Goal: Transaction & Acquisition: Register for event/course

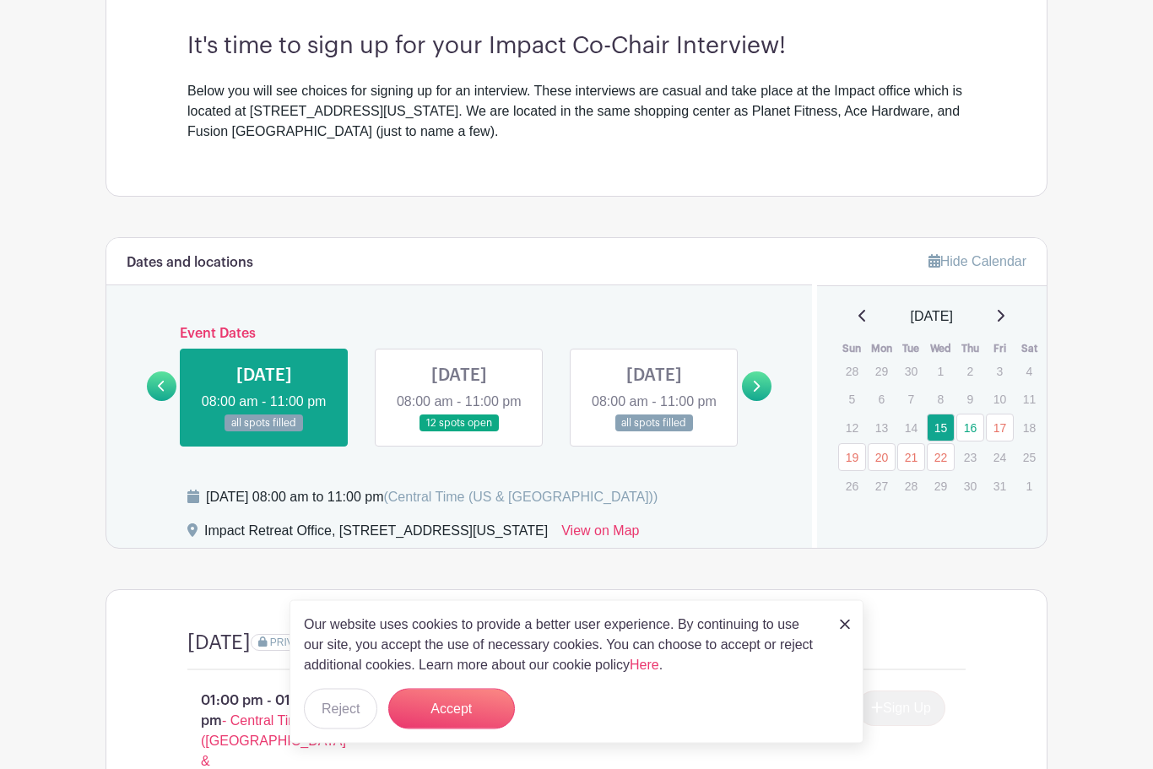
scroll to position [491, 0]
click at [762, 397] on link at bounding box center [757, 386] width 30 height 30
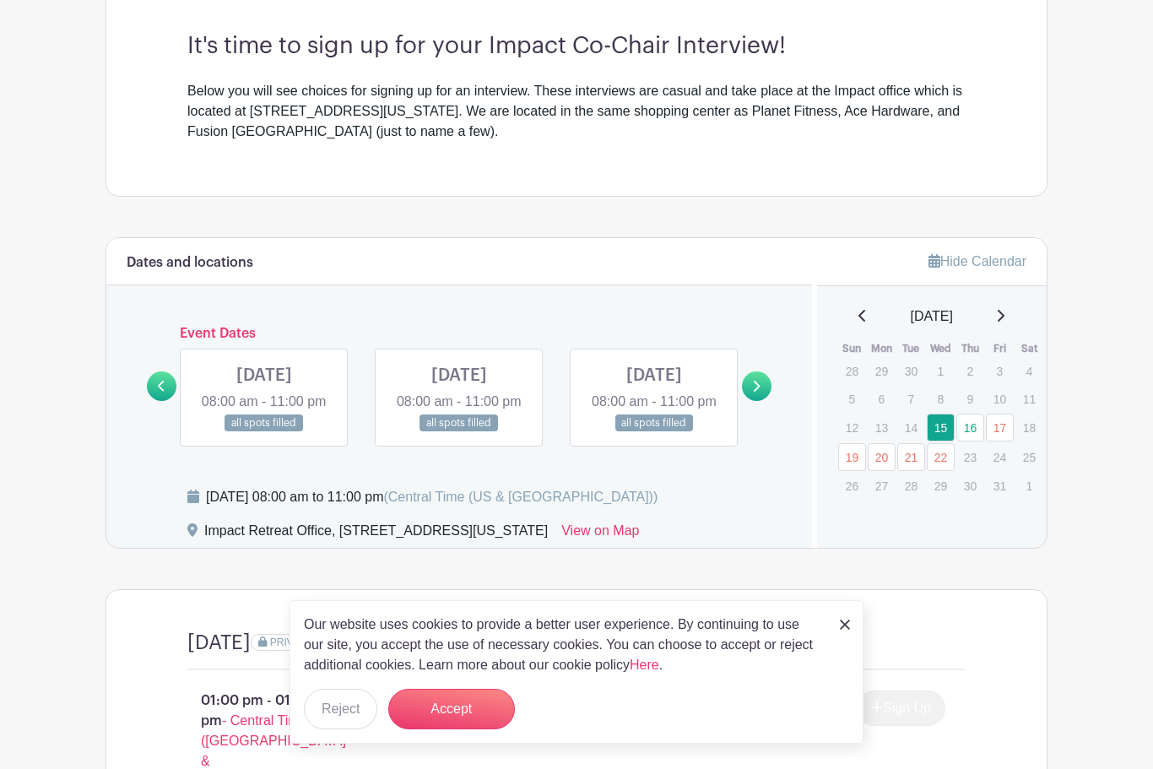
click at [758, 392] on icon at bounding box center [756, 386] width 8 height 13
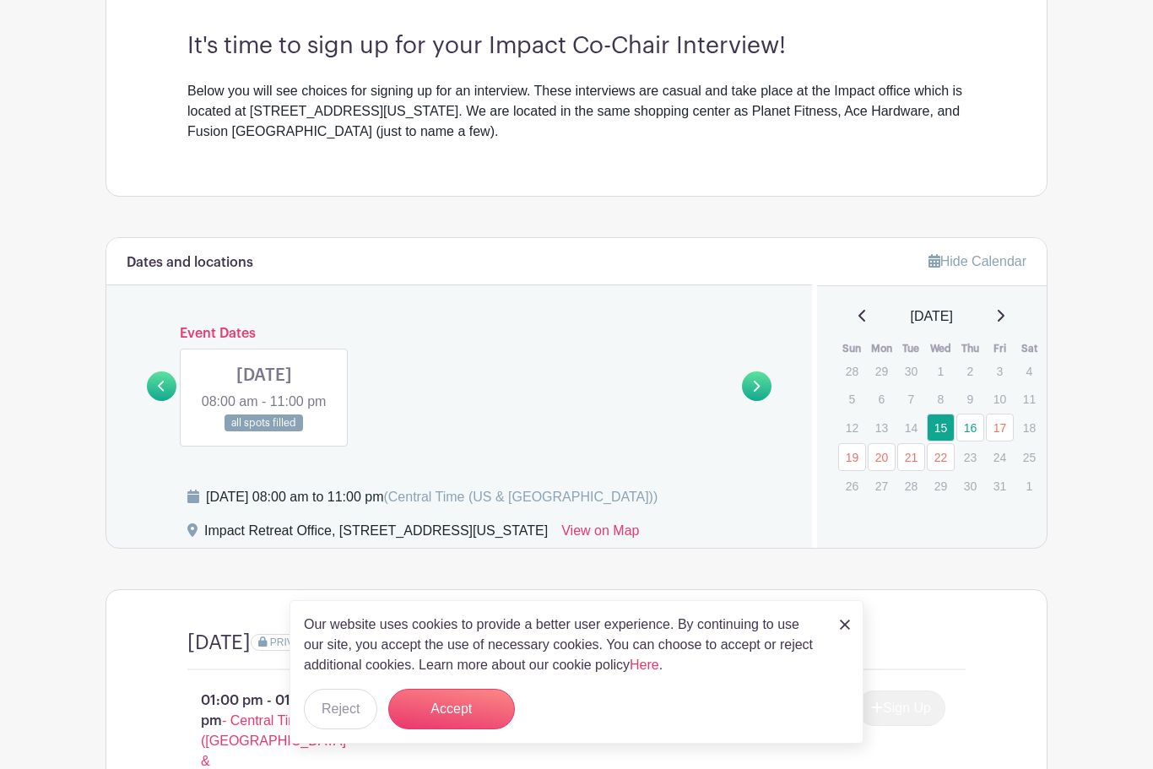
click at [149, 401] on link at bounding box center [162, 386] width 30 height 30
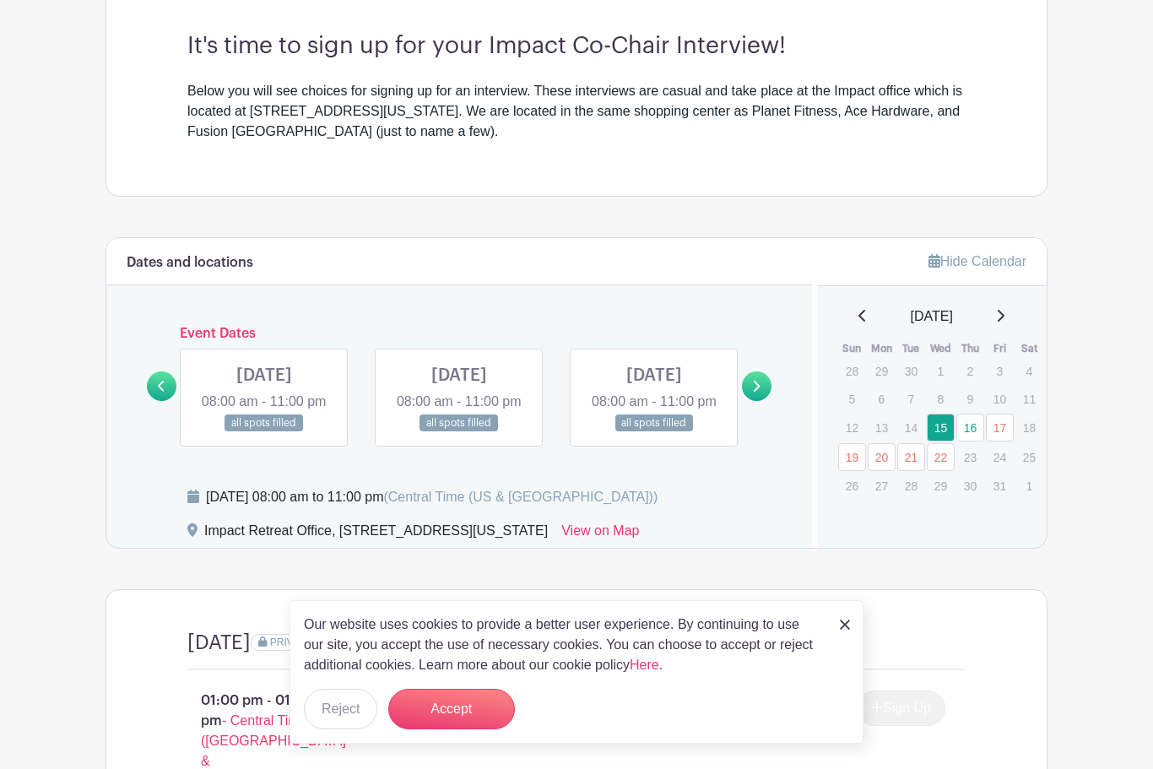
click at [159, 390] on link at bounding box center [162, 386] width 30 height 30
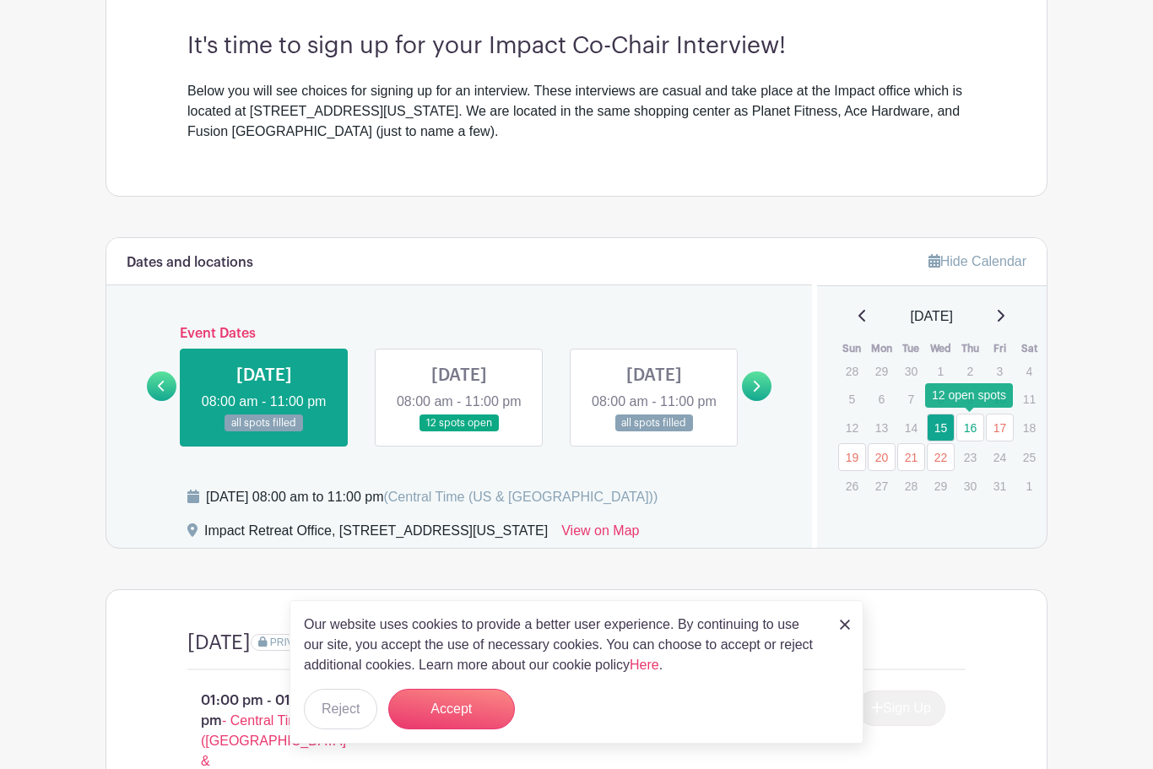
click at [969, 430] on link "16" at bounding box center [970, 427] width 28 height 28
click at [970, 424] on link "16" at bounding box center [970, 427] width 28 height 28
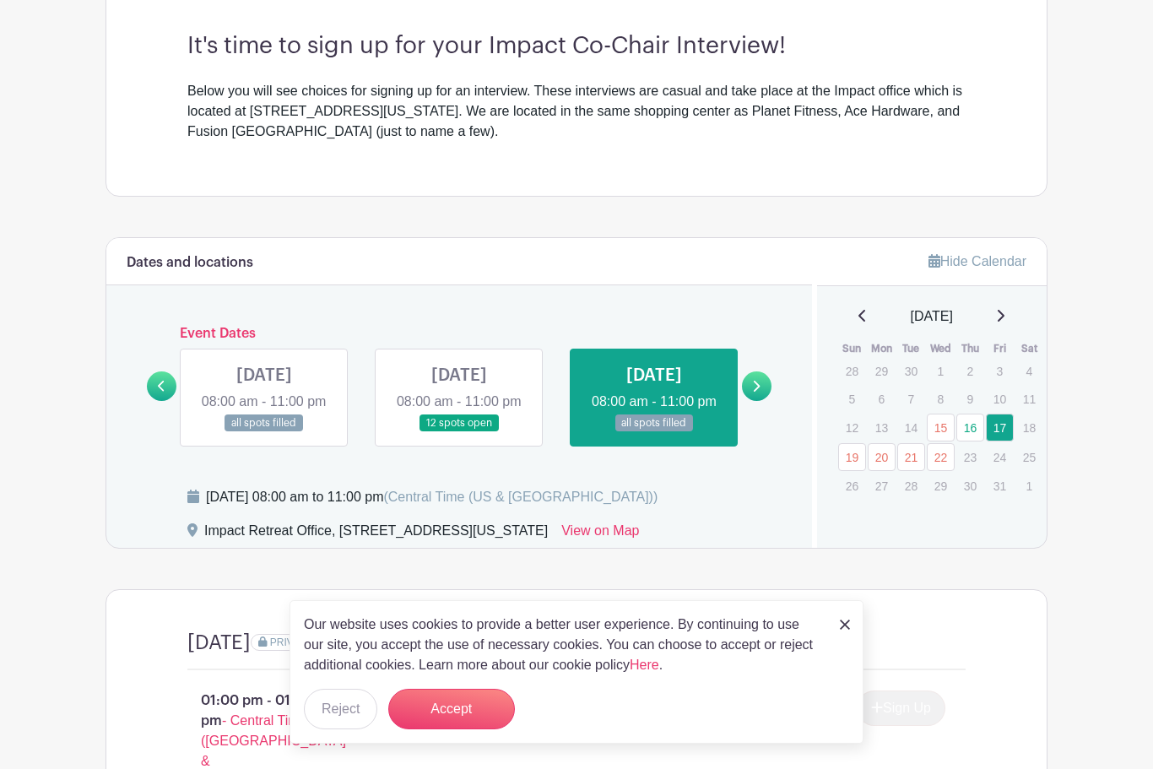
click at [853, 458] on link "19" at bounding box center [852, 457] width 28 height 28
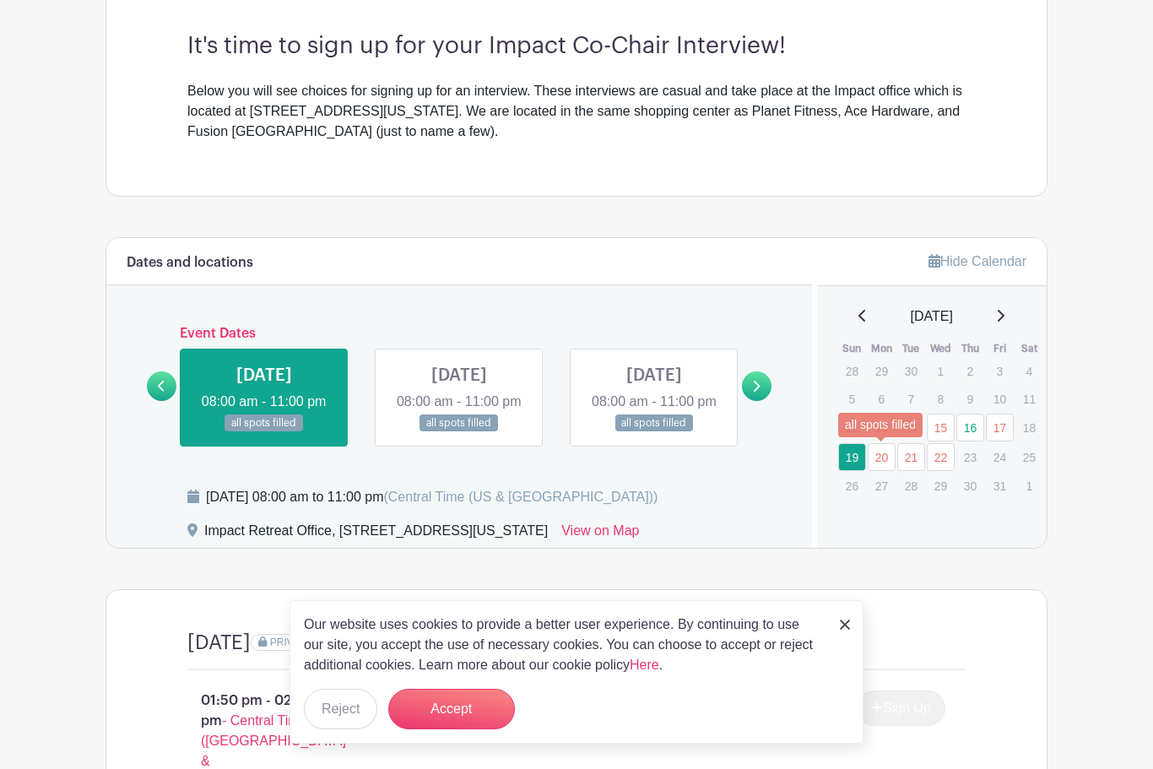
click at [906, 459] on link "21" at bounding box center [911, 457] width 28 height 28
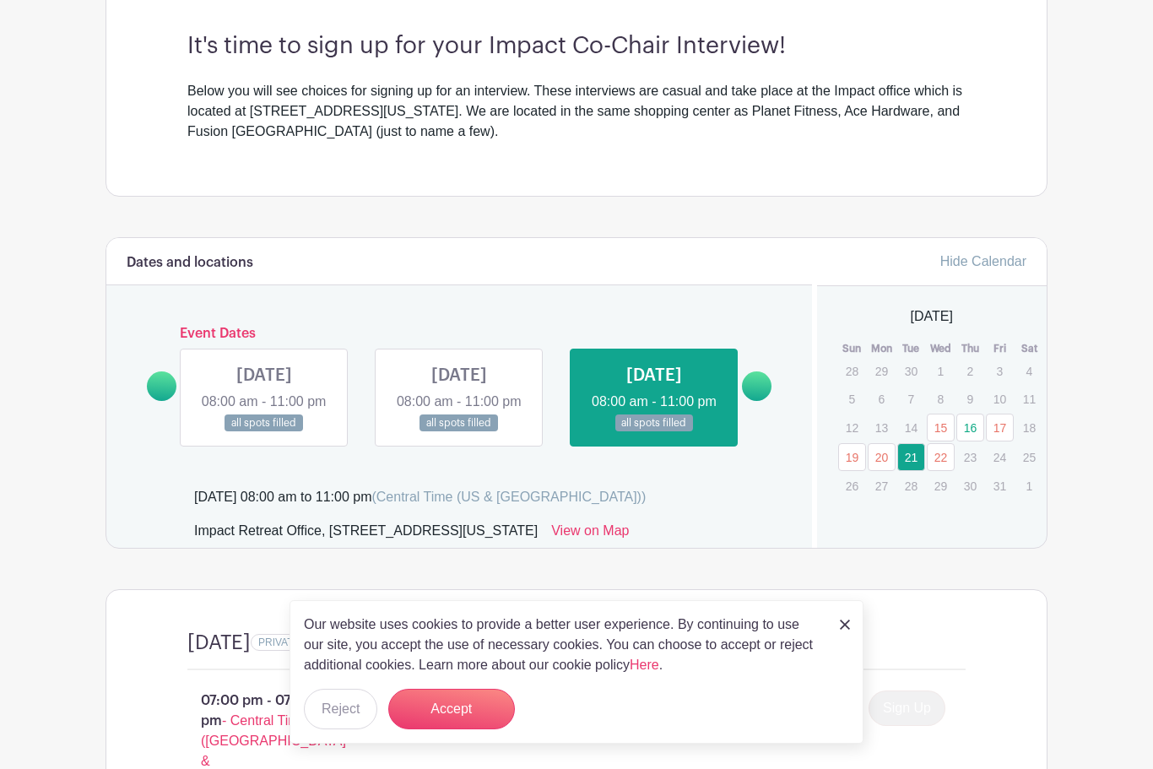
click at [942, 457] on link "22" at bounding box center [941, 457] width 28 height 28
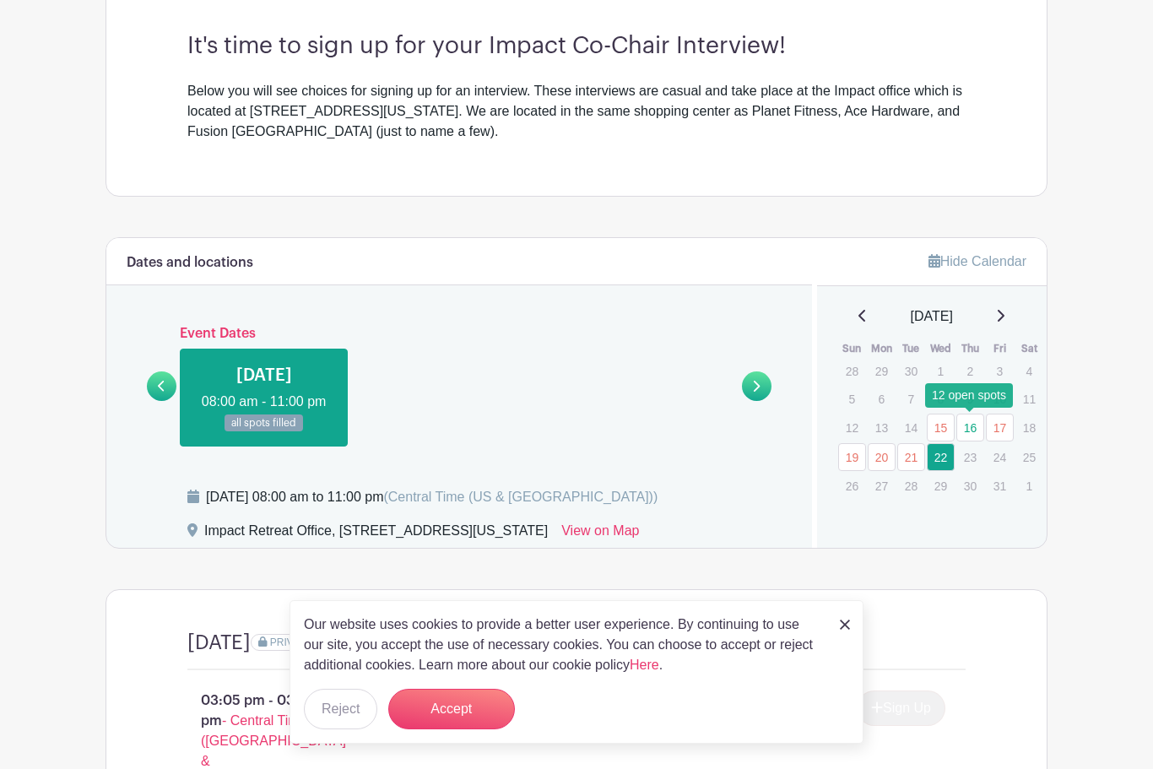
click at [972, 423] on link "16" at bounding box center [970, 427] width 28 height 28
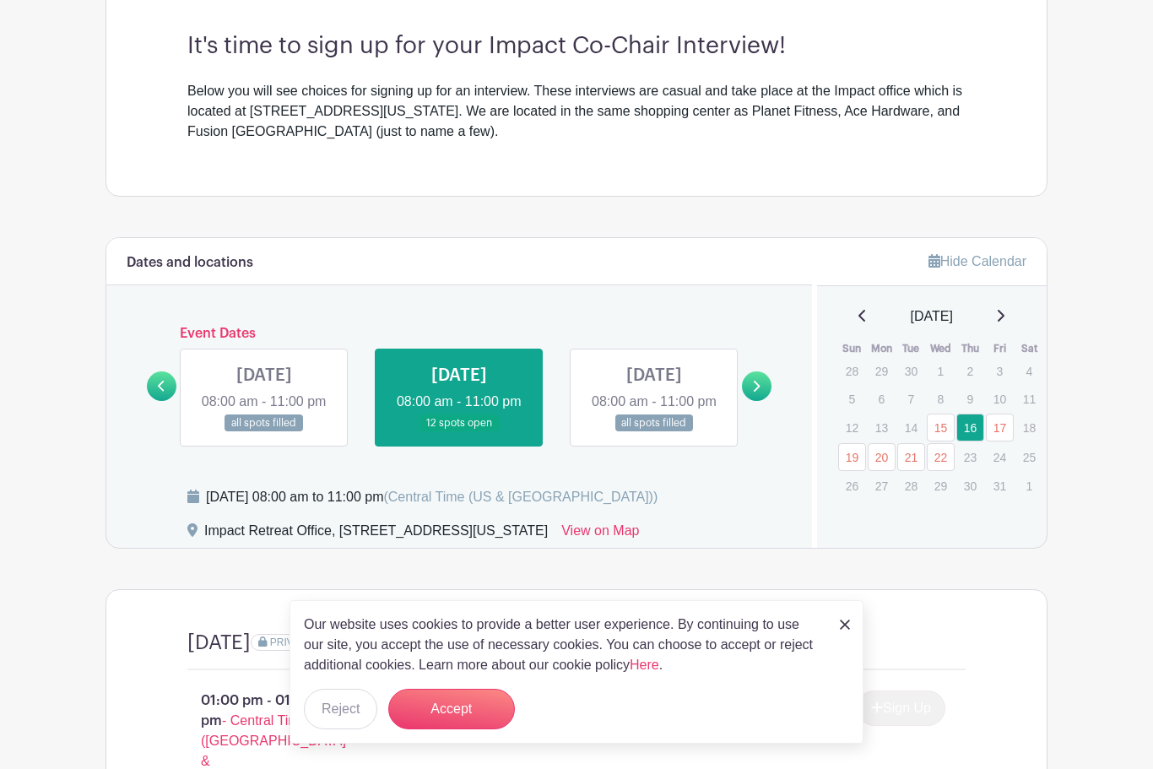
click at [459, 432] on link at bounding box center [459, 432] width 0 height 0
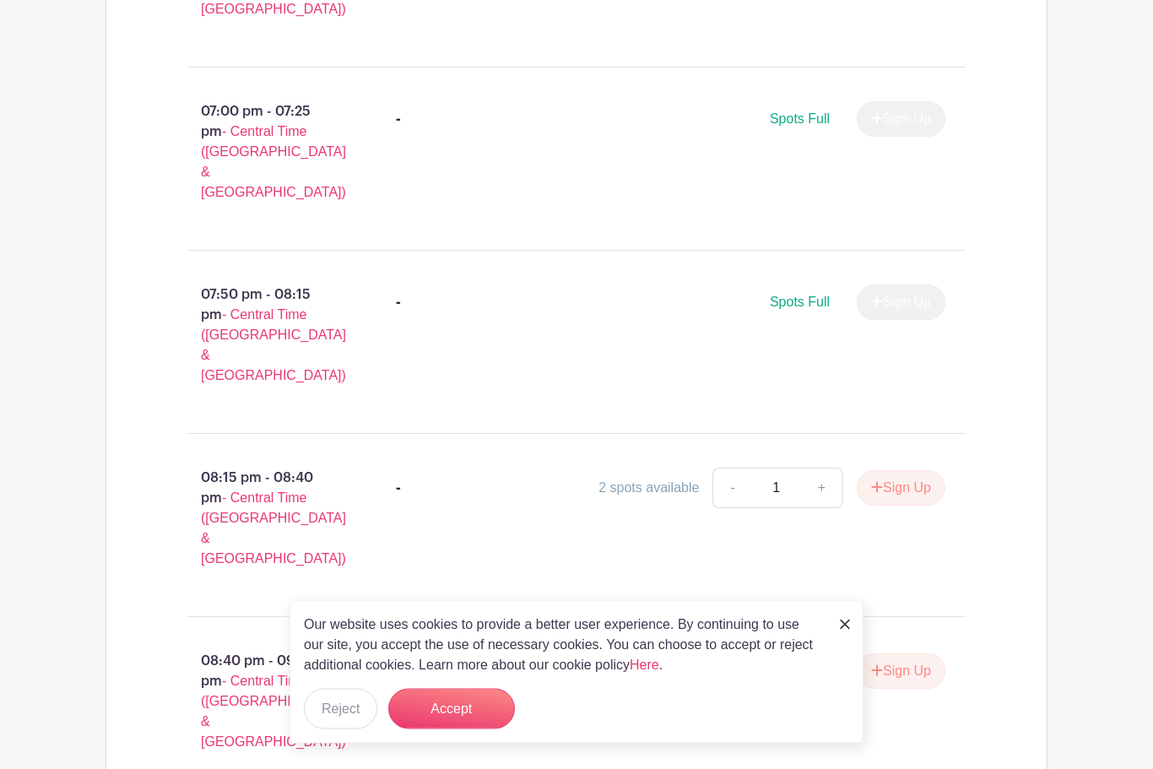
scroll to position [3826, 0]
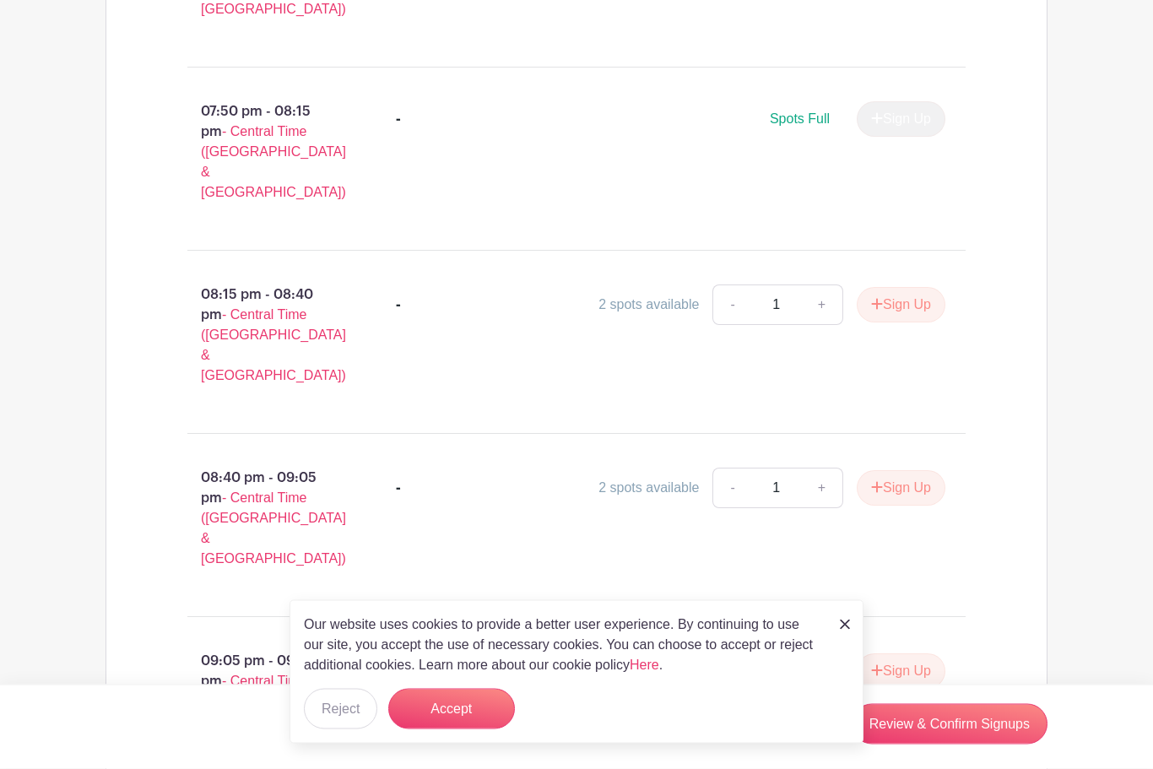
click at [849, 634] on link at bounding box center [845, 623] width 10 height 20
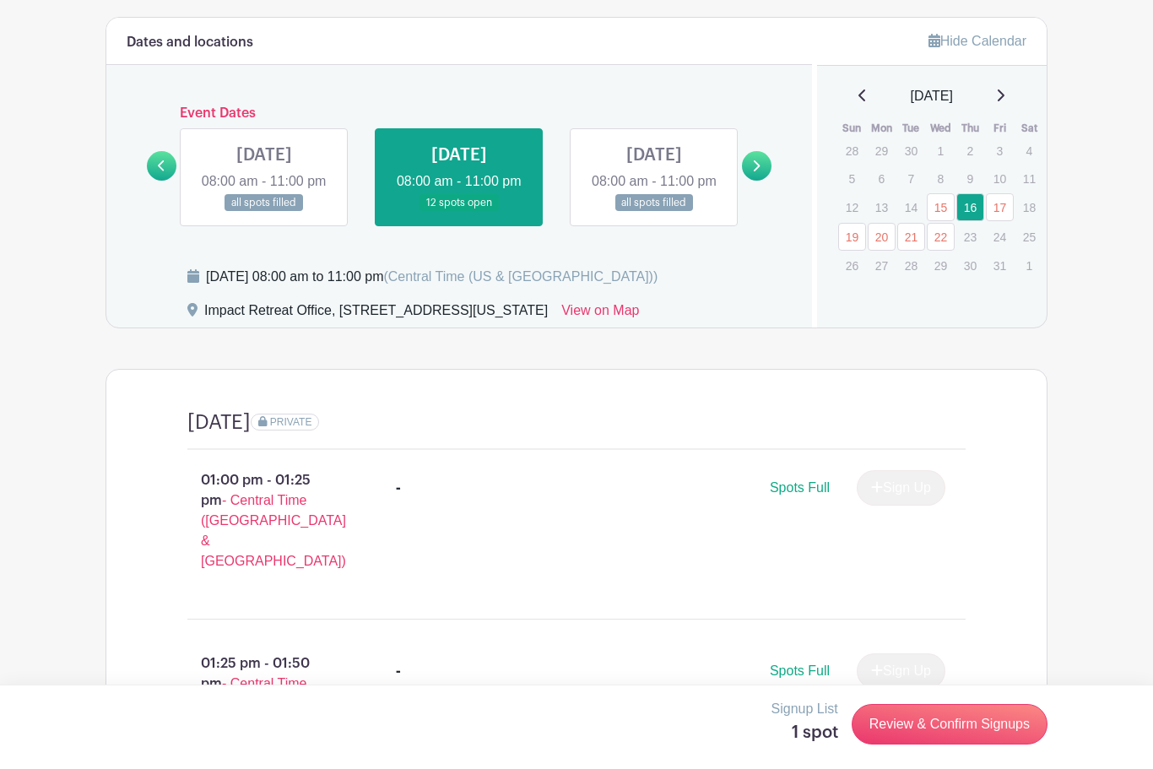
scroll to position [710, 0]
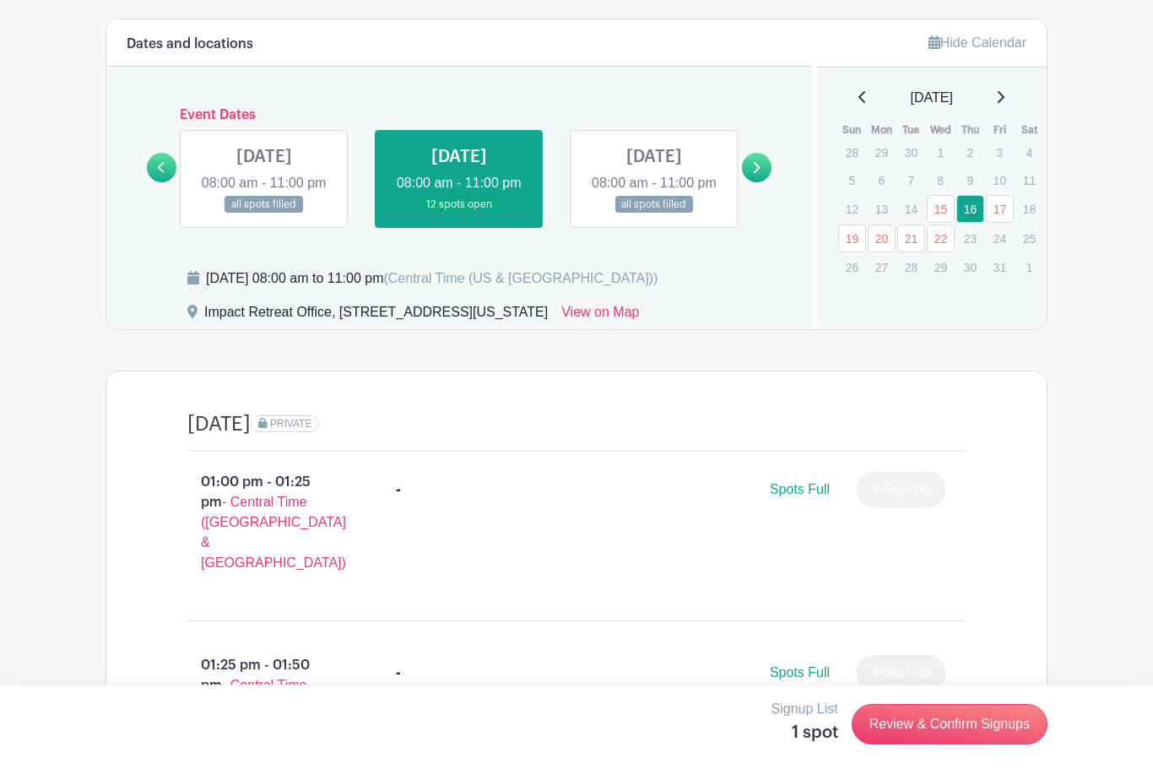
click at [654, 213] on link at bounding box center [654, 213] width 0 height 0
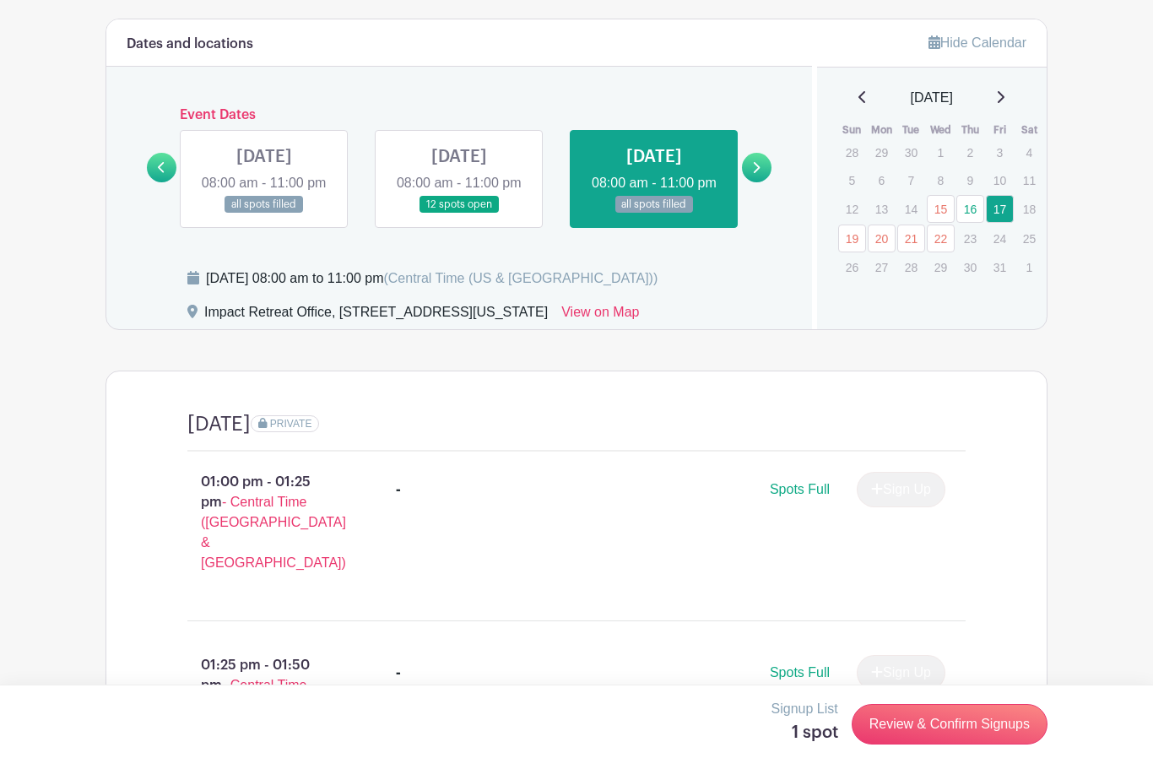
click at [654, 213] on link at bounding box center [654, 213] width 0 height 0
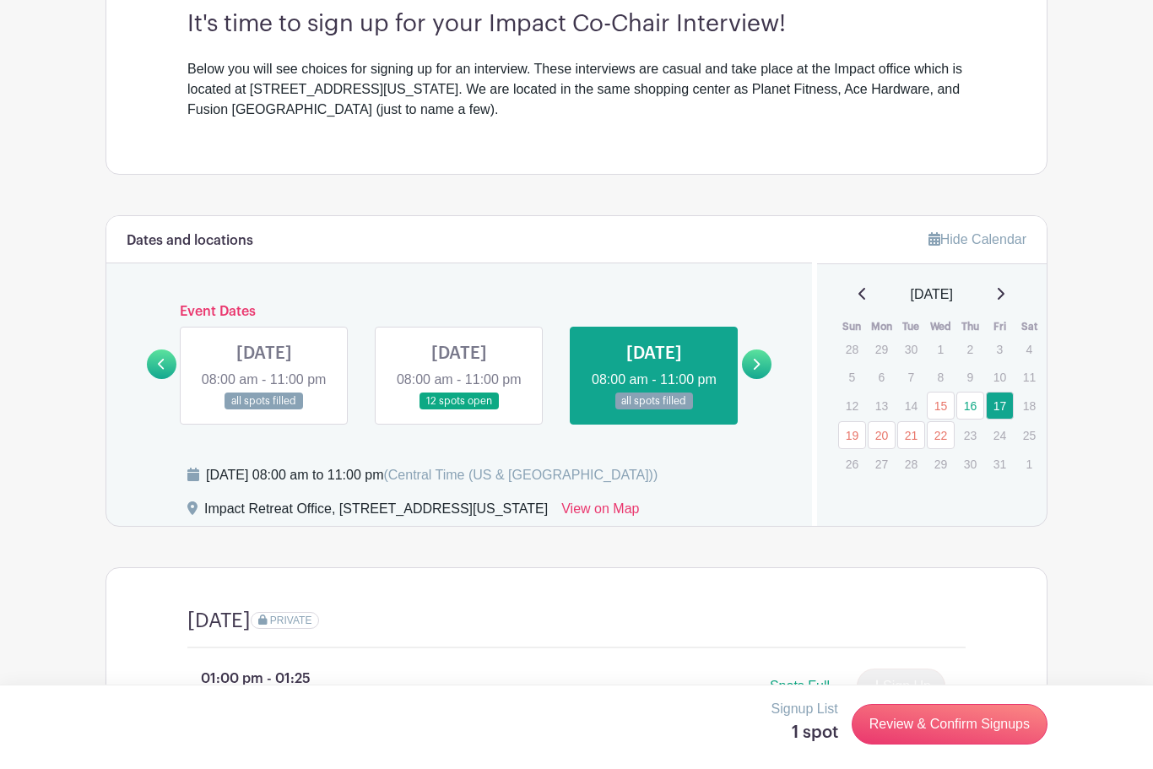
scroll to position [512, 0]
click at [264, 411] on link at bounding box center [264, 411] width 0 height 0
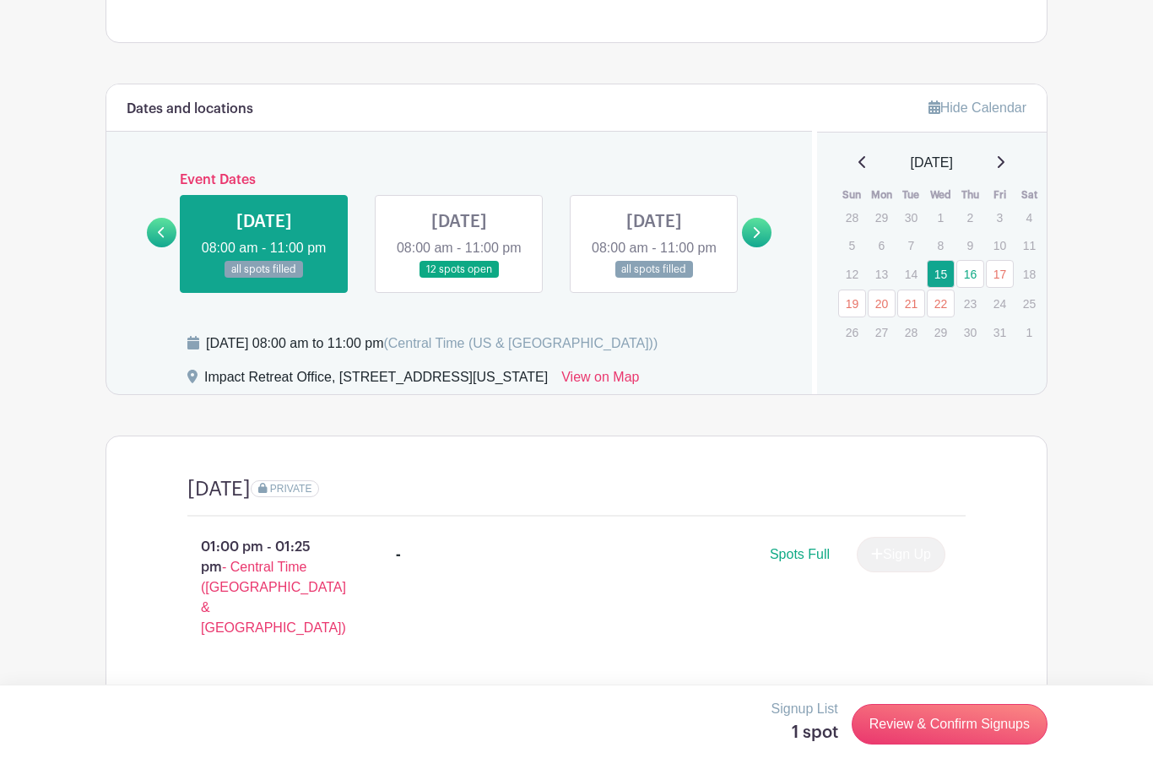
scroll to position [644, 0]
click at [459, 279] on link at bounding box center [459, 279] width 0 height 0
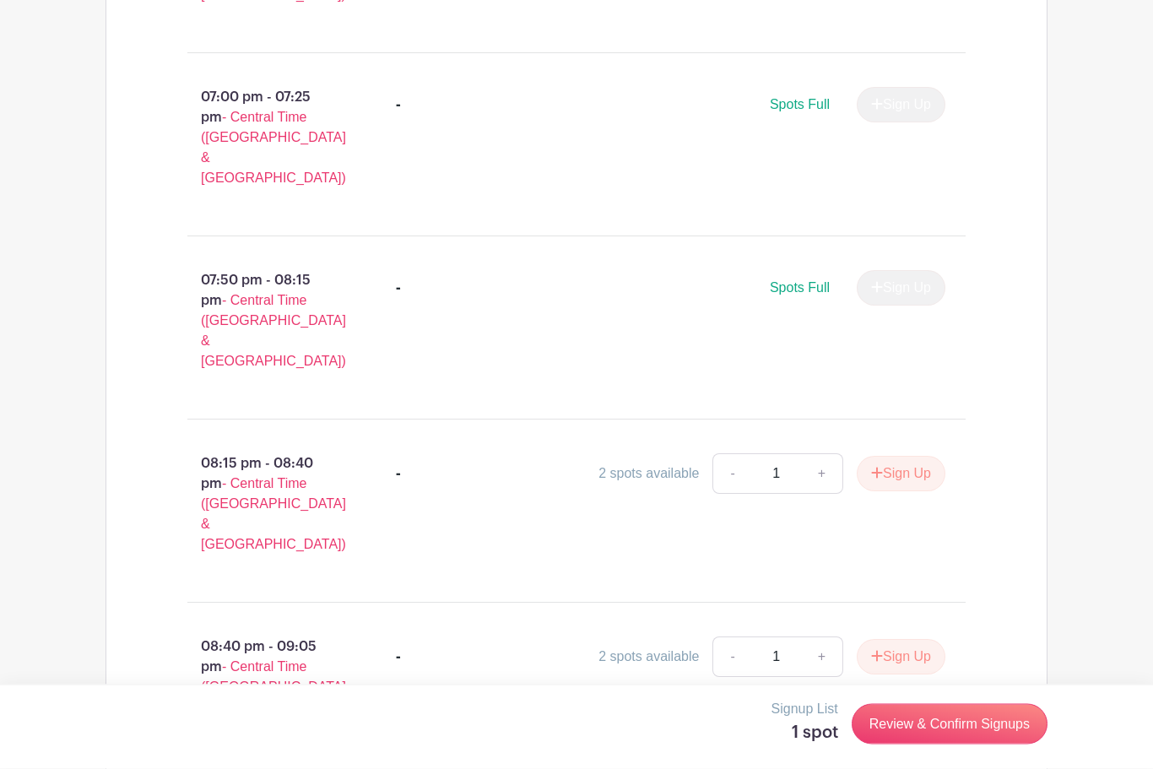
scroll to position [3826, 0]
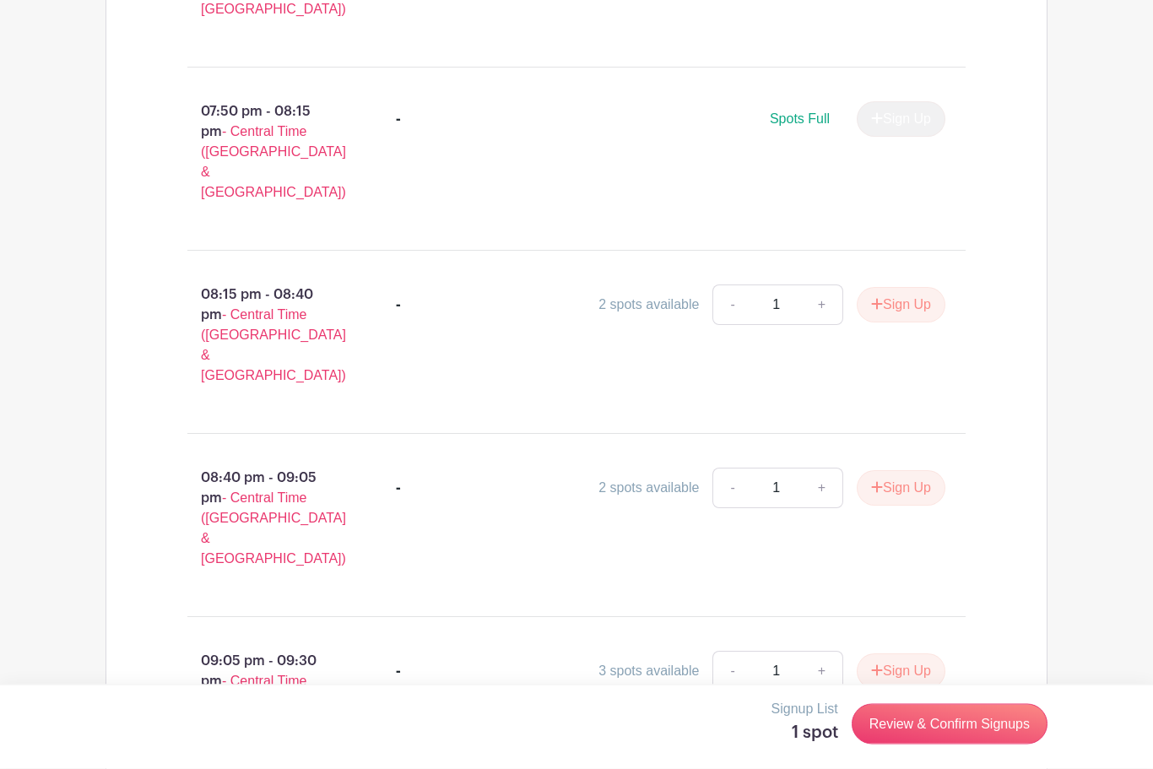
click at [914, 744] on link "Review & Confirm Signups" at bounding box center [949, 724] width 196 height 41
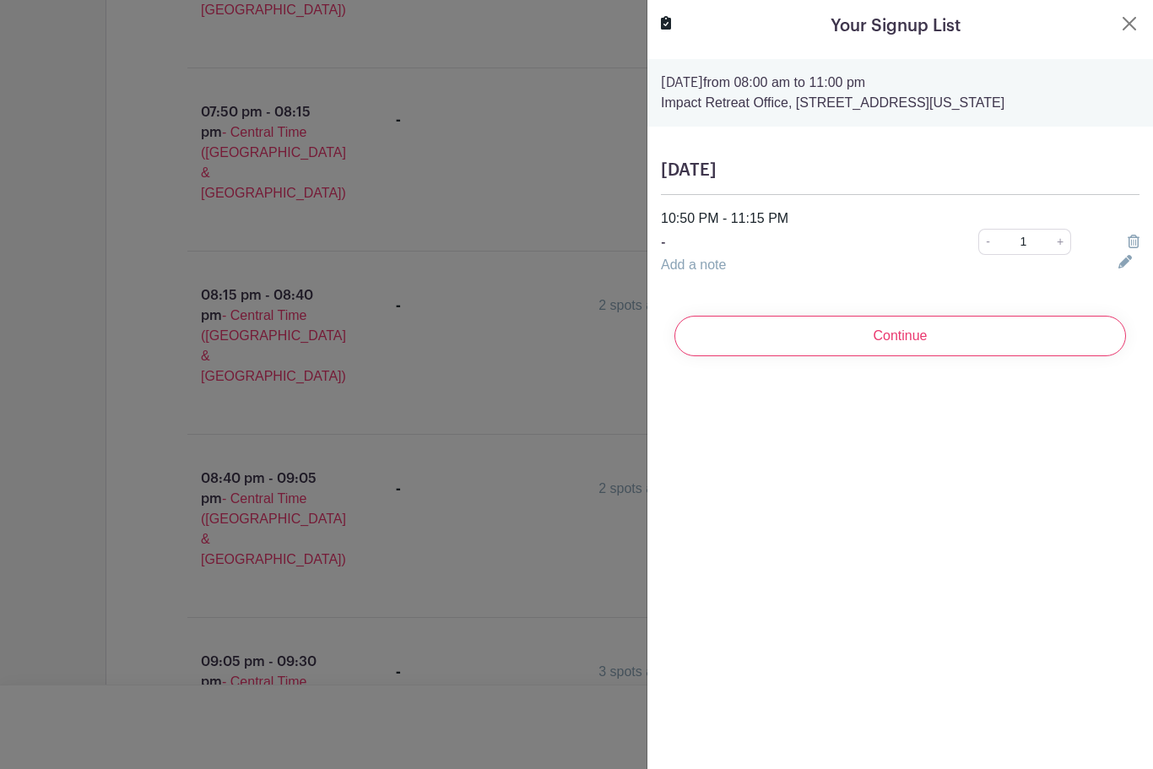
click at [905, 348] on input "Continue" at bounding box center [899, 336] width 451 height 41
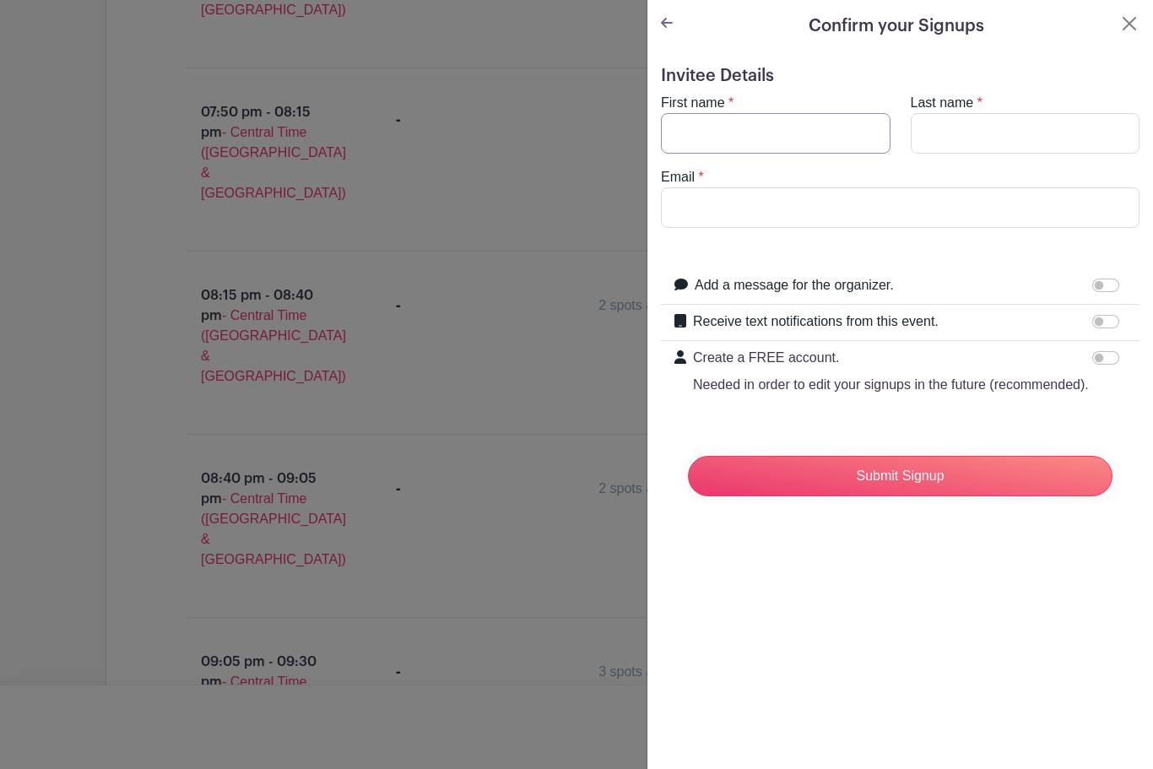
click at [766, 142] on input "First name" at bounding box center [776, 133] width 230 height 41
type input "Miko"
click at [954, 133] on input "Last name" at bounding box center [1025, 133] width 230 height 41
type input "Collins"
click at [812, 212] on input "Email" at bounding box center [900, 207] width 478 height 41
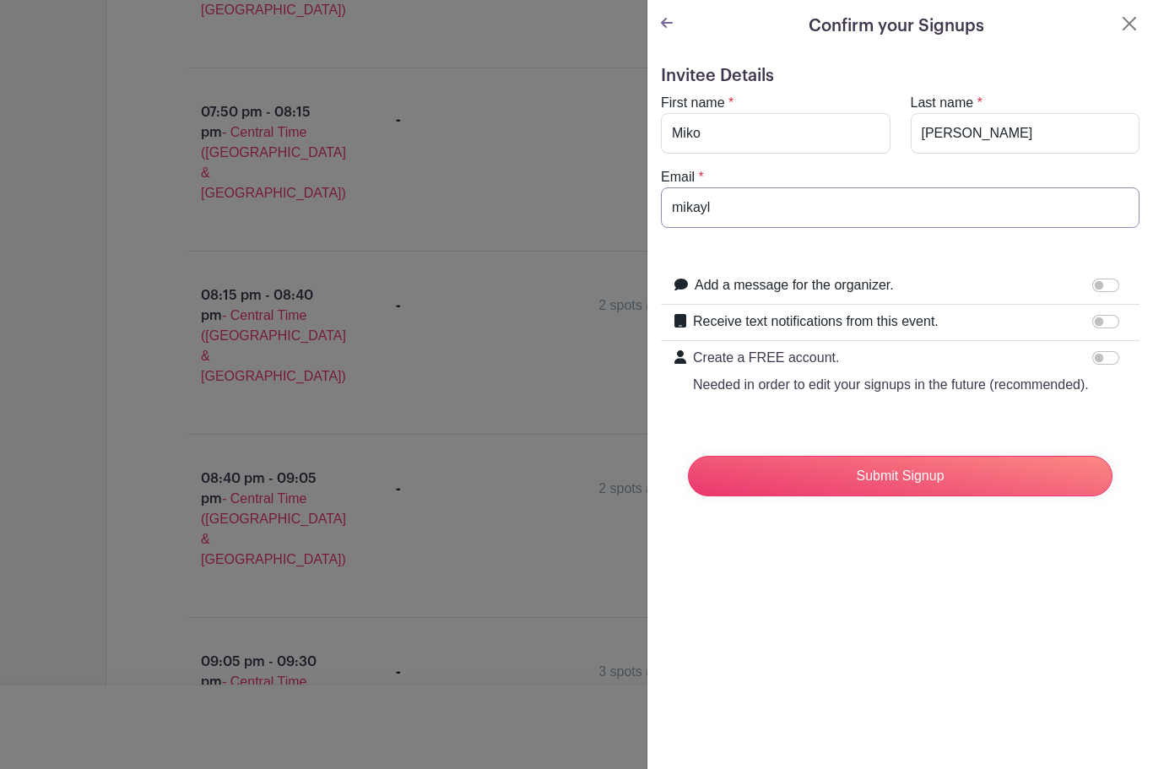
type input "mikayl"
click at [770, 132] on input "Miko" at bounding box center [776, 133] width 230 height 41
type input "M"
type input "Mikayla (Miko)"
click at [817, 218] on input "mikayl" at bounding box center [900, 207] width 478 height 41
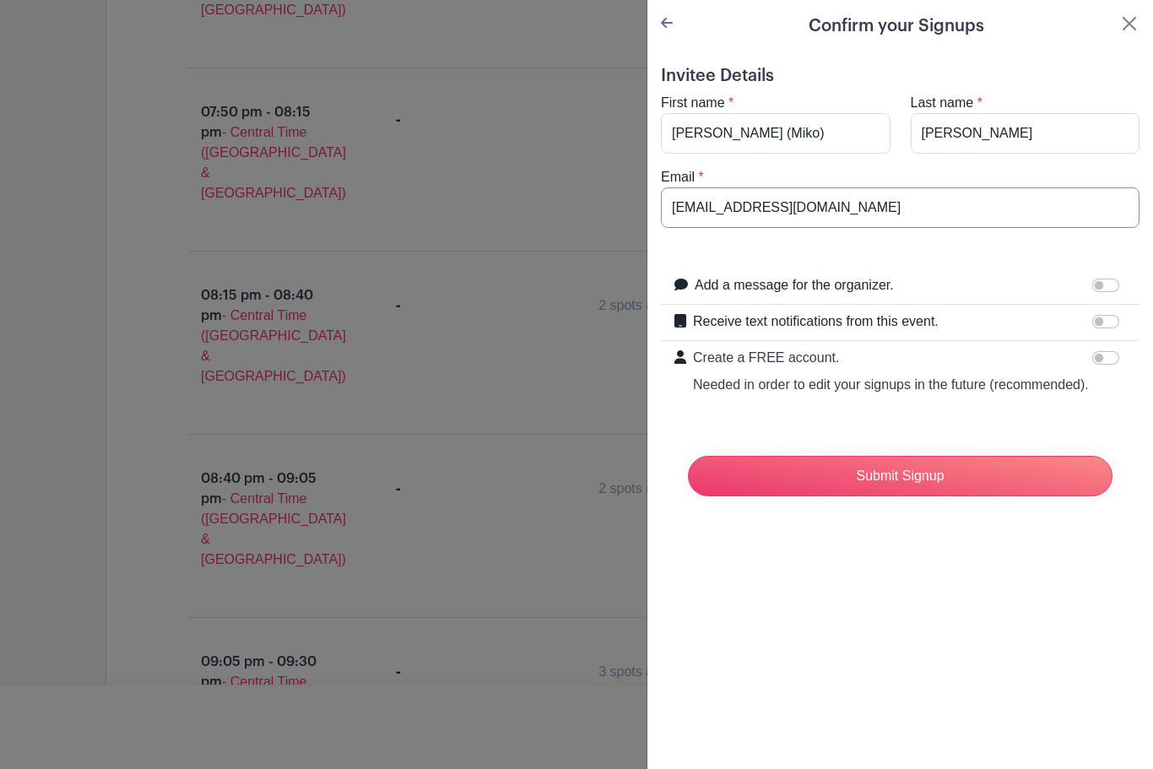
click at [914, 204] on input "mikayla.collins913@gmail.com" at bounding box center [900, 207] width 478 height 41
type input "mikayla1collins13@gmail.com"
click at [917, 474] on input "Submit Signup" at bounding box center [900, 476] width 424 height 41
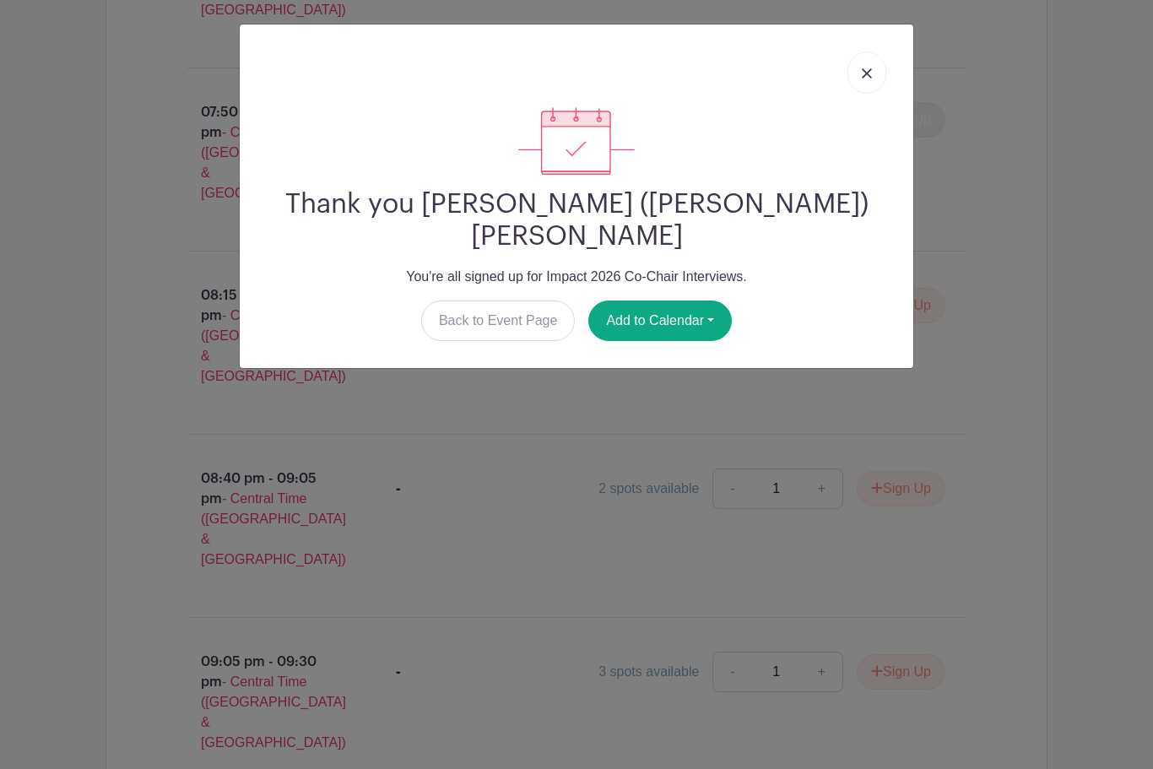
click at [863, 64] on link at bounding box center [866, 72] width 39 height 42
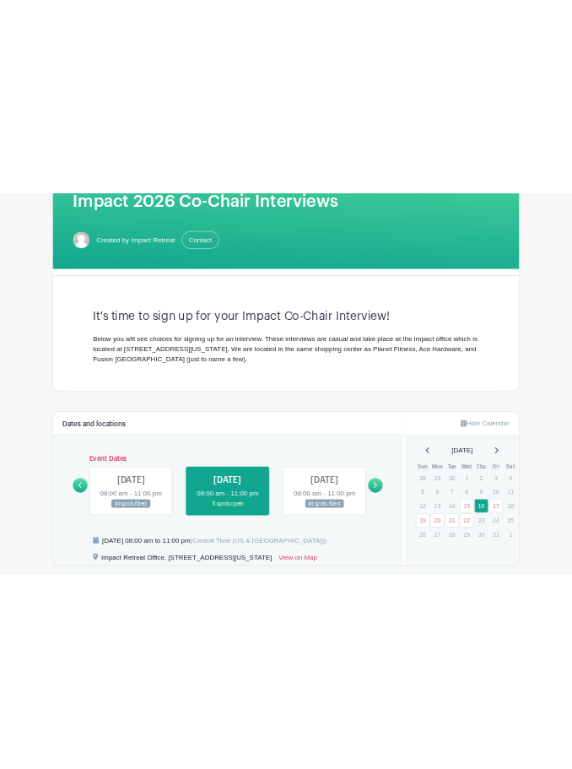
scroll to position [0, 0]
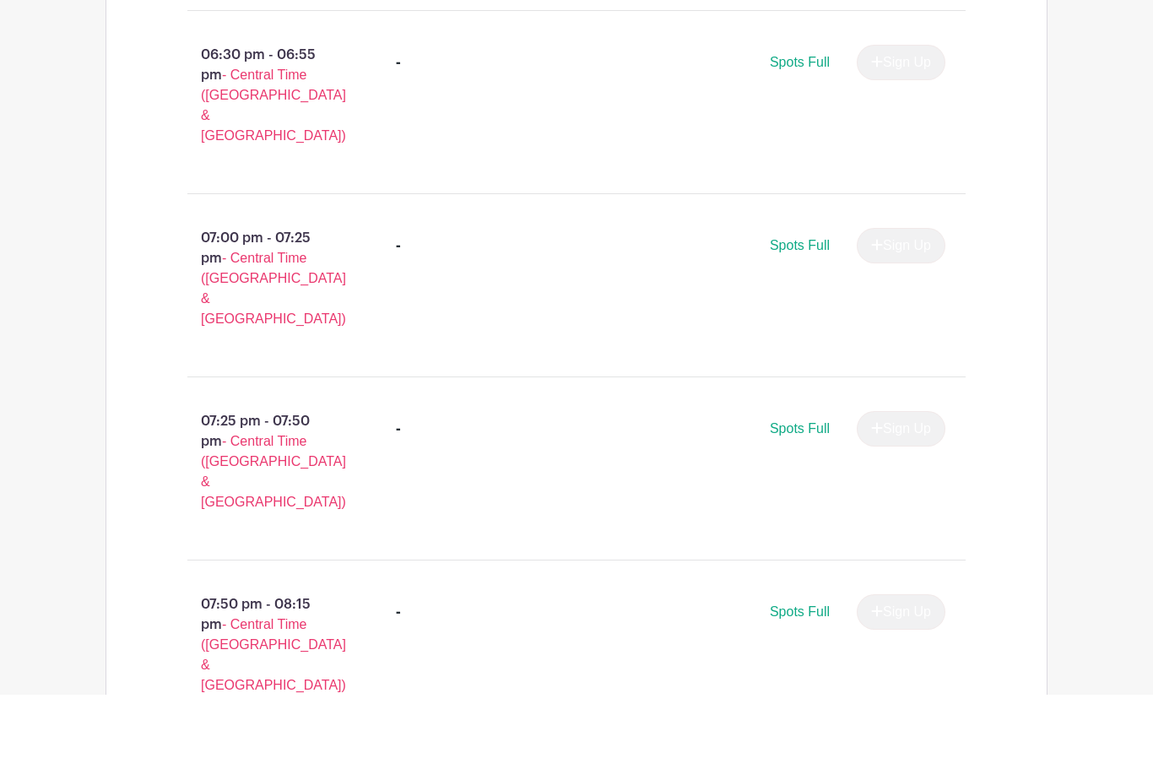
scroll to position [3393, 0]
